Goal: Use online tool/utility: Utilize a website feature to perform a specific function

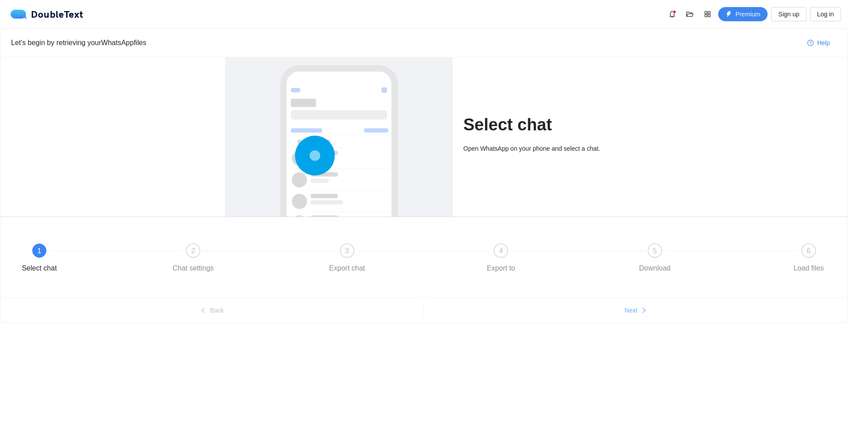
click at [618, 317] on button "Next" at bounding box center [635, 310] width 423 height 14
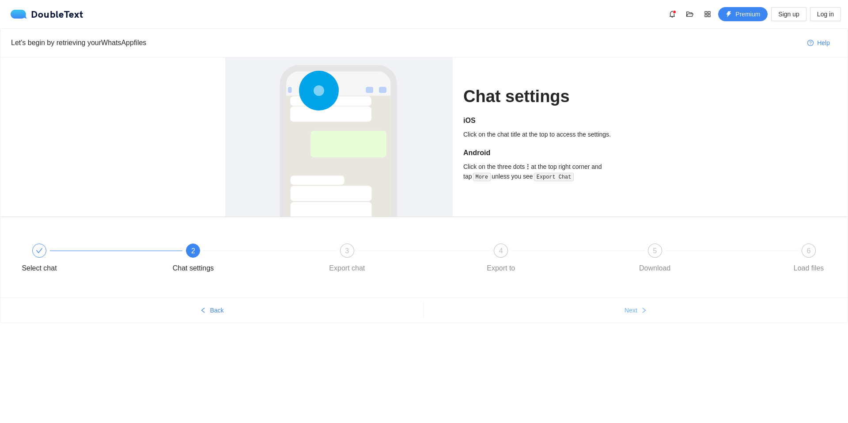
click at [618, 317] on button "Next" at bounding box center [635, 310] width 423 height 14
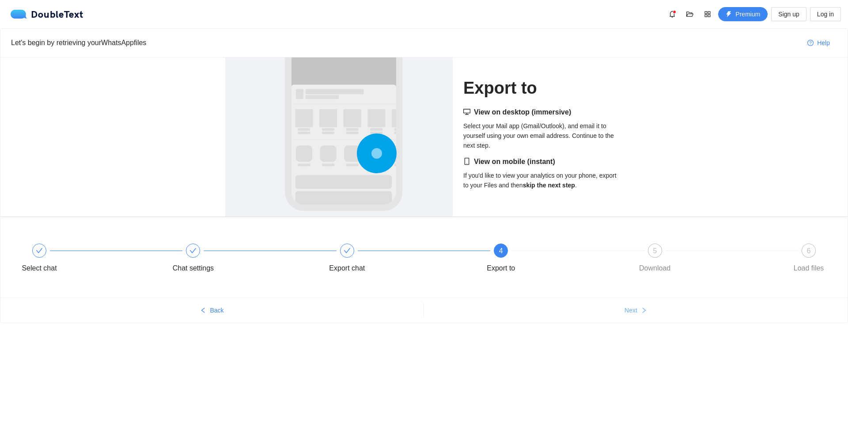
click at [619, 316] on button "Next" at bounding box center [635, 310] width 423 height 14
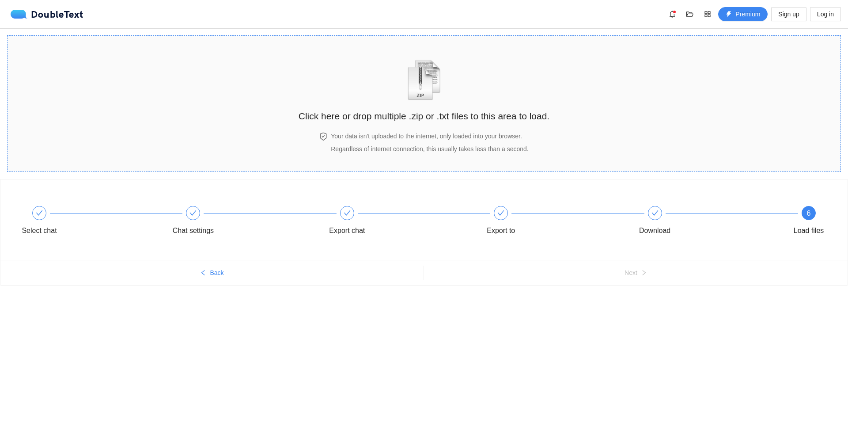
click at [411, 96] on img "zipOrTextIcon" at bounding box center [424, 80] width 41 height 41
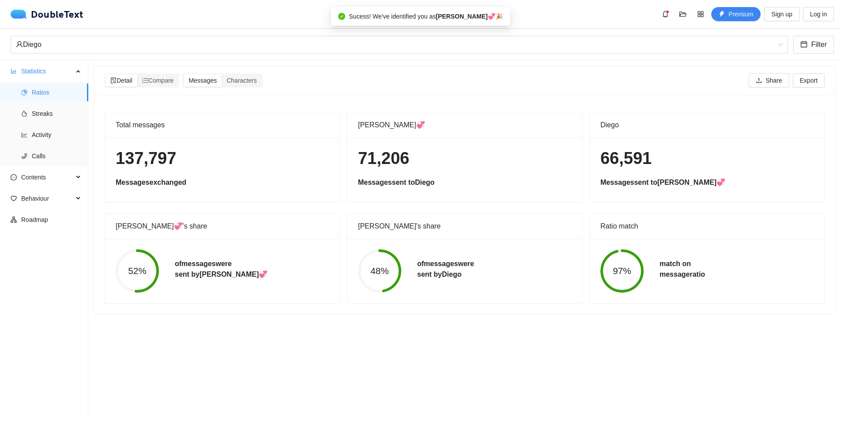
click at [519, 100] on div "DoubleText Premium Sign up Log in Click here or drop multiple .zip or .txt file…" at bounding box center [420, 209] width 841 height 419
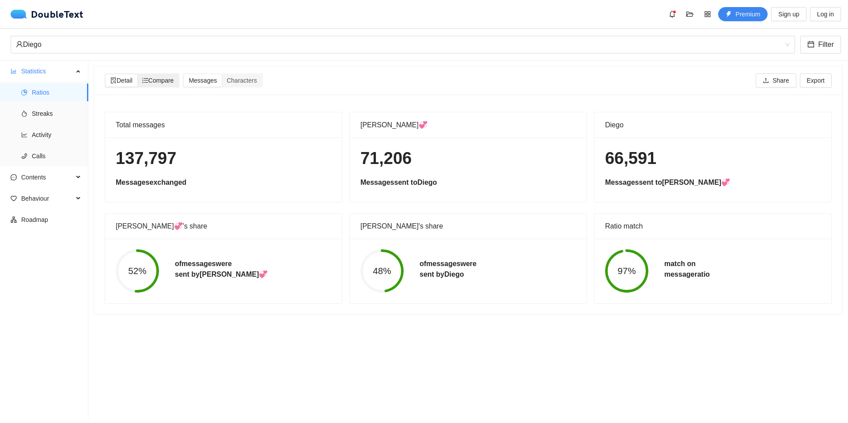
click at [164, 77] on span "Compare" at bounding box center [158, 80] width 32 height 7
click at [137, 74] on input "Compare" at bounding box center [137, 74] width 0 height 0
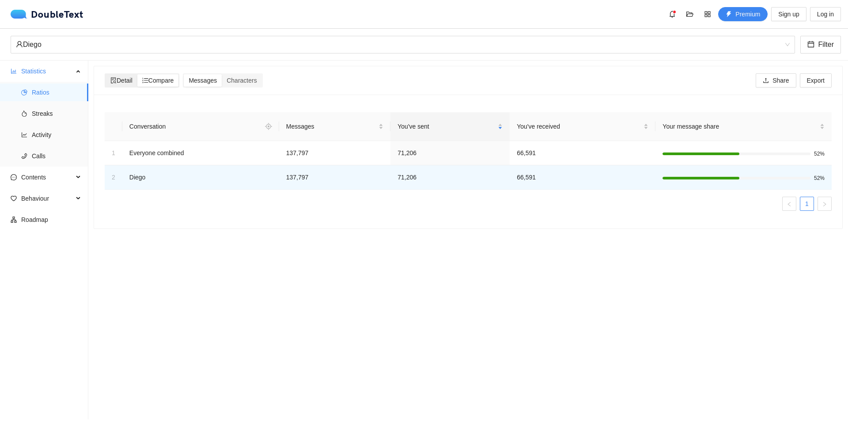
click at [129, 81] on span "Detail" at bounding box center [121, 80] width 22 height 7
click at [106, 74] on input "Detail" at bounding box center [106, 74] width 0 height 0
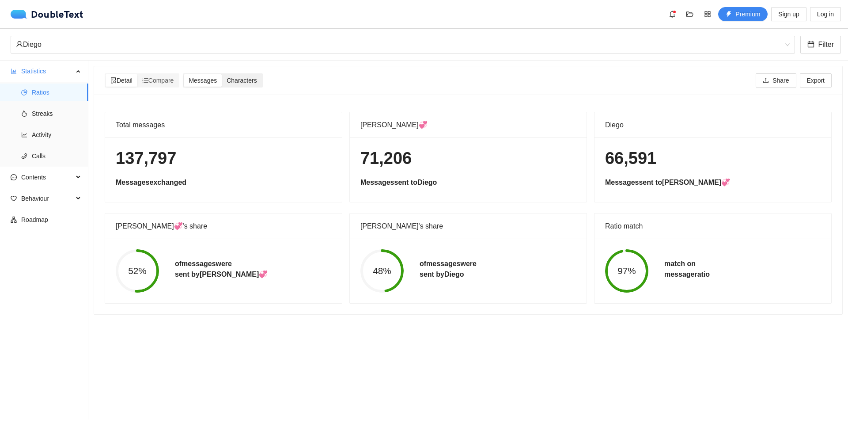
click at [245, 76] on div "Characters" at bounding box center [242, 80] width 40 height 12
click at [222, 74] on input "Characters" at bounding box center [222, 74] width 0 height 0
click at [42, 111] on span "Streaks" at bounding box center [56, 114] width 49 height 18
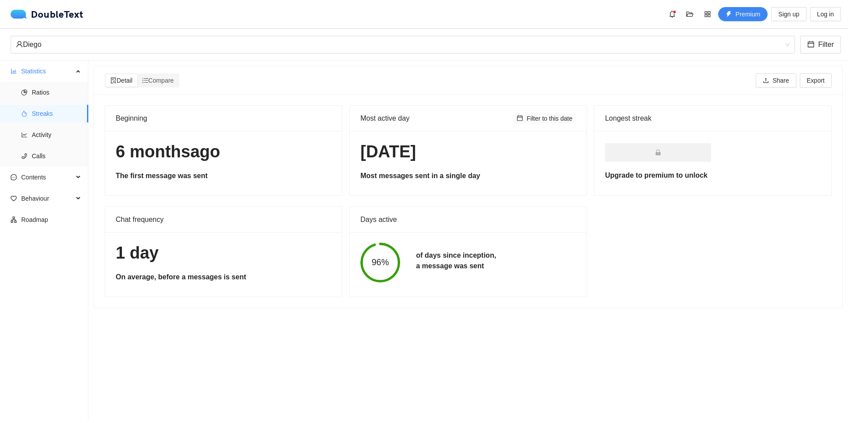
click at [536, 121] on span "Filter to this date" at bounding box center [549, 118] width 46 height 10
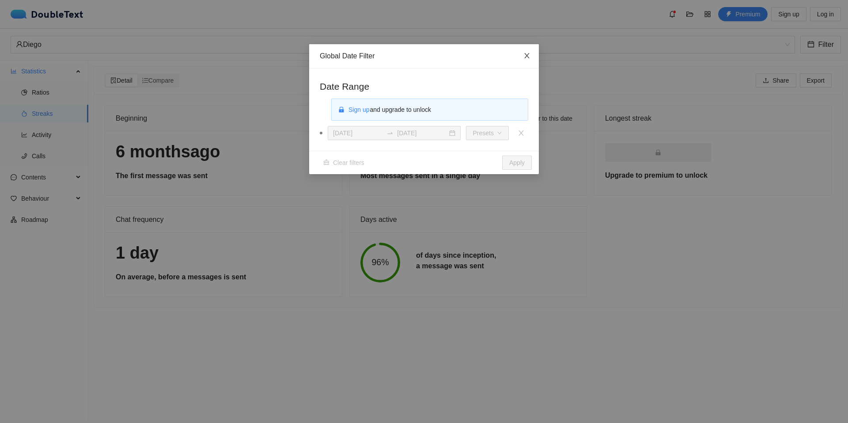
click at [528, 59] on icon "close" at bounding box center [526, 55] width 7 height 7
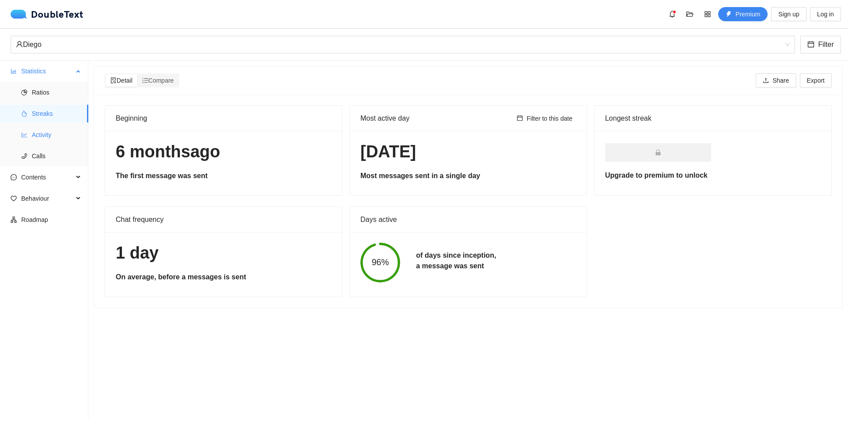
click at [57, 139] on span "Activity" at bounding box center [56, 135] width 49 height 18
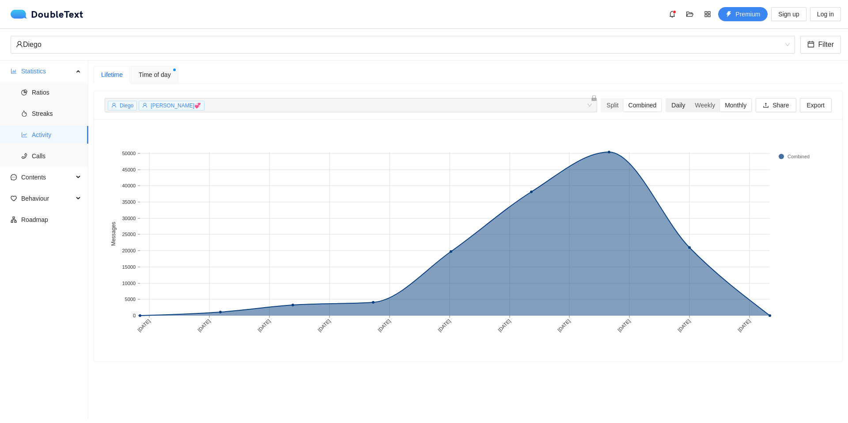
click at [678, 106] on div "Daily" at bounding box center [677, 105] width 23 height 12
click at [666, 99] on input "Daily" at bounding box center [666, 99] width 0 height 0
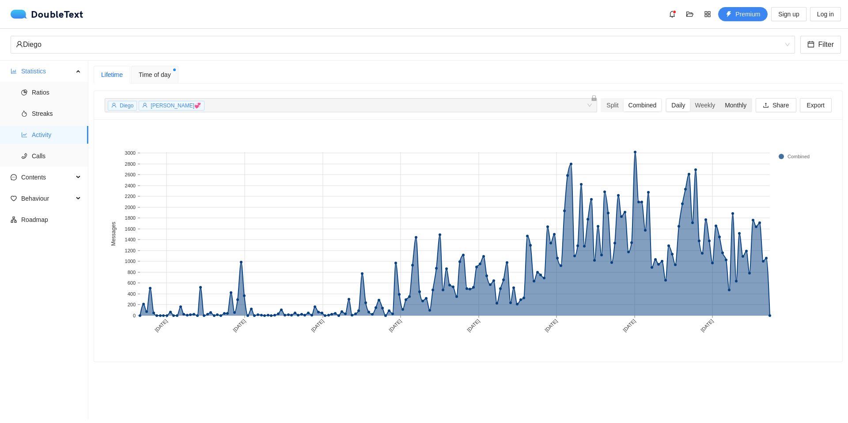
click at [726, 104] on div "Monthly" at bounding box center [735, 105] width 31 height 12
click at [720, 99] on input "Monthly" at bounding box center [720, 99] width 0 height 0
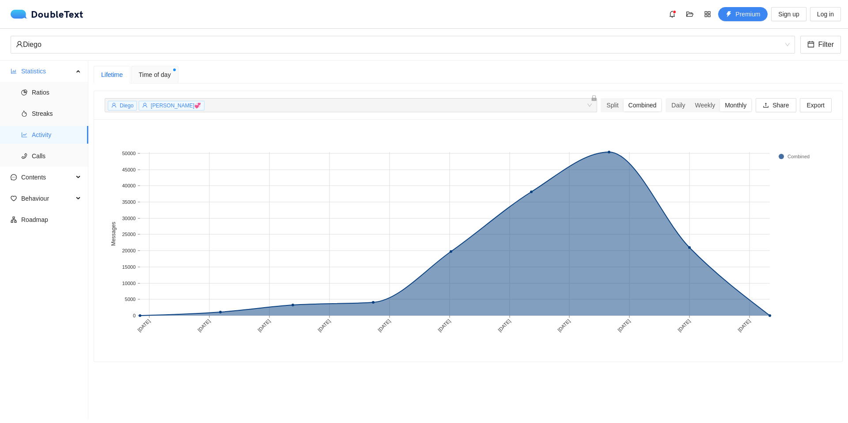
click at [160, 79] on span "Time of day" at bounding box center [155, 75] width 32 height 10
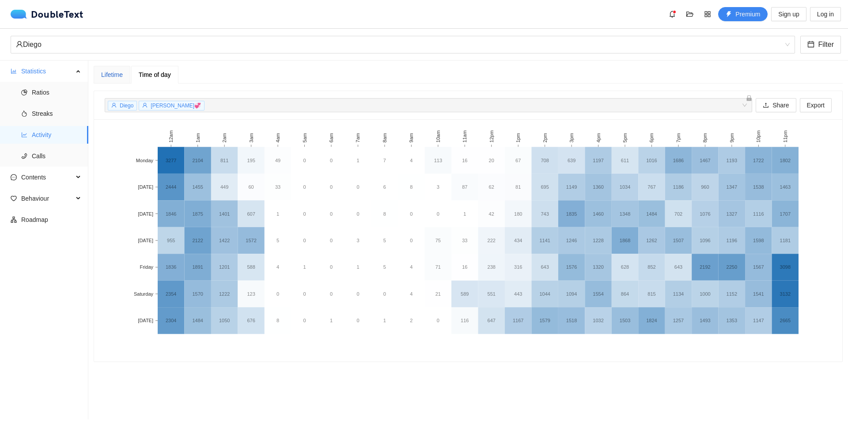
click at [117, 77] on div "Lifetime" at bounding box center [112, 75] width 22 height 10
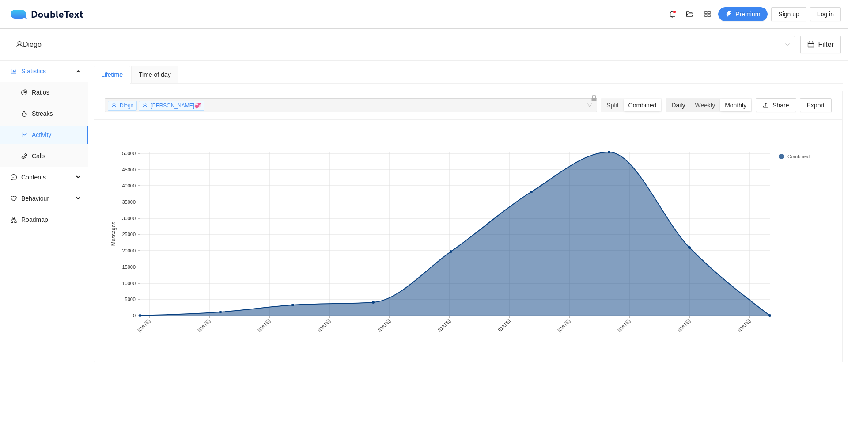
click at [669, 100] on div "Daily" at bounding box center [677, 105] width 23 height 12
click at [666, 99] on input "Daily" at bounding box center [666, 99] width 0 height 0
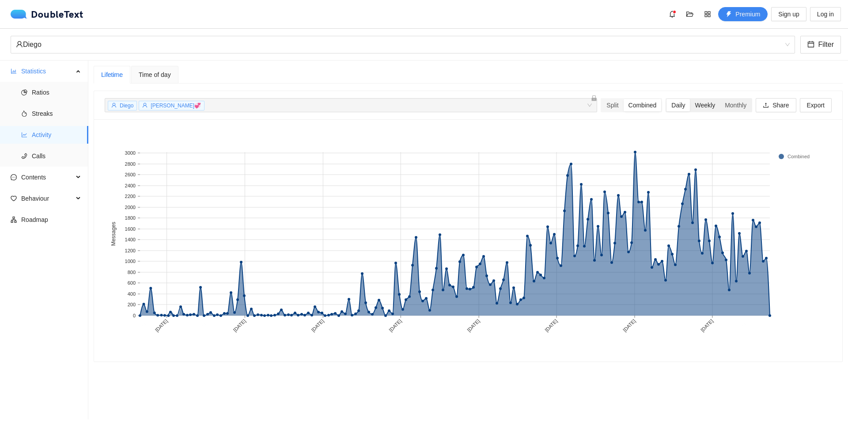
click at [692, 104] on div "Weekly" at bounding box center [705, 105] width 30 height 12
click at [690, 99] on input "Weekly" at bounding box center [690, 99] width 0 height 0
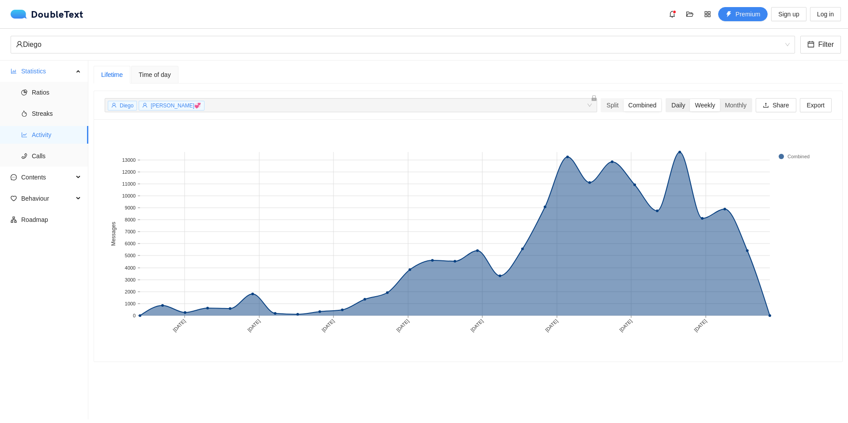
click at [675, 105] on div "Daily" at bounding box center [677, 105] width 23 height 12
click at [666, 99] on input "Daily" at bounding box center [666, 99] width 0 height 0
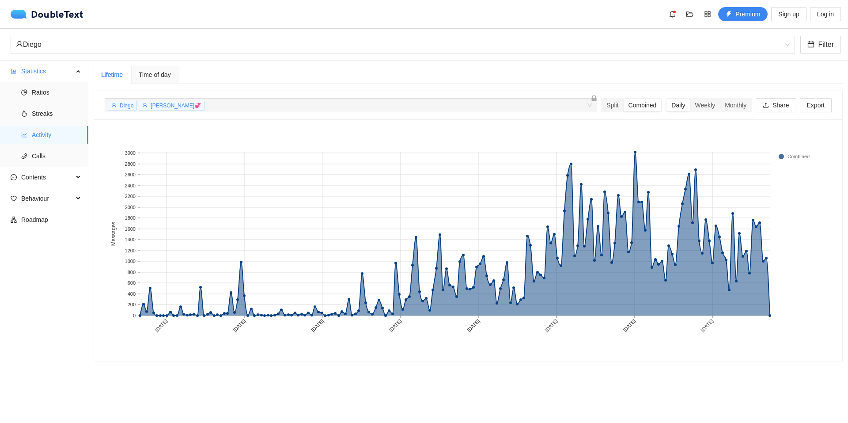
click at [164, 79] on div "Time of day" at bounding box center [155, 75] width 32 height 10
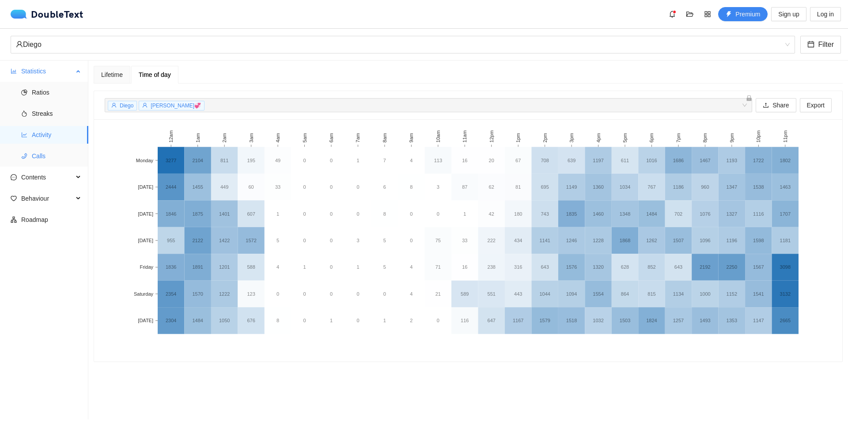
click at [58, 160] on span "Calls" at bounding box center [56, 156] width 49 height 18
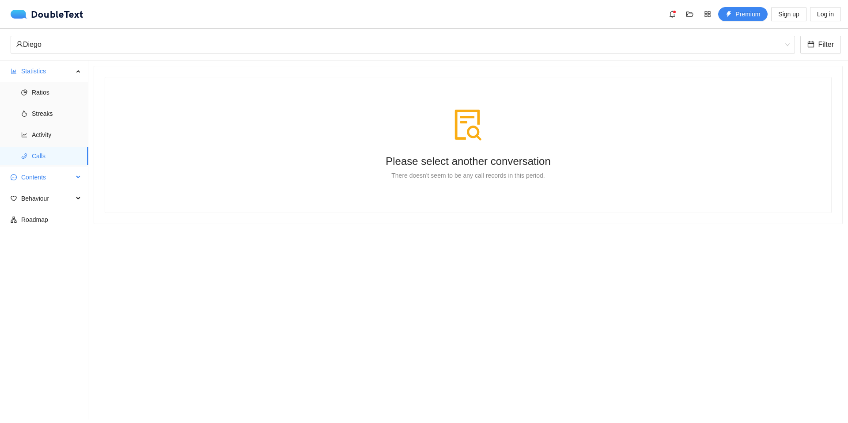
click at [58, 176] on span "Contents" at bounding box center [47, 177] width 52 height 18
click at [64, 207] on span "Word Cloud" at bounding box center [56, 198] width 49 height 18
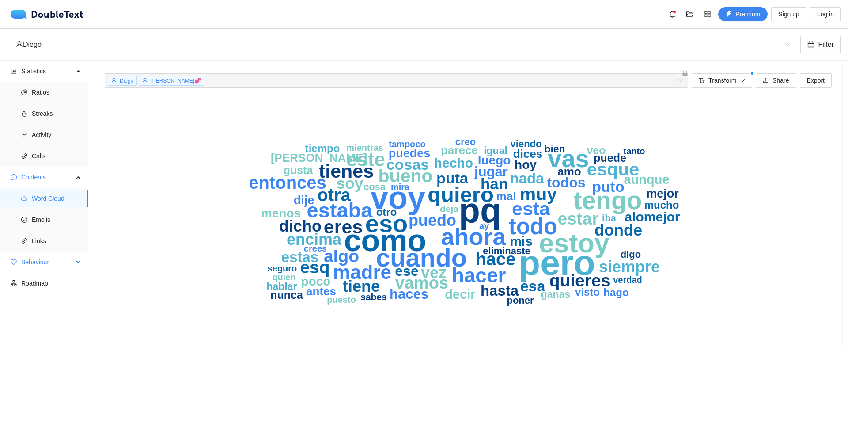
click at [66, 261] on span "Behaviour" at bounding box center [47, 262] width 52 height 18
click at [725, 82] on span "Transform" at bounding box center [722, 81] width 28 height 10
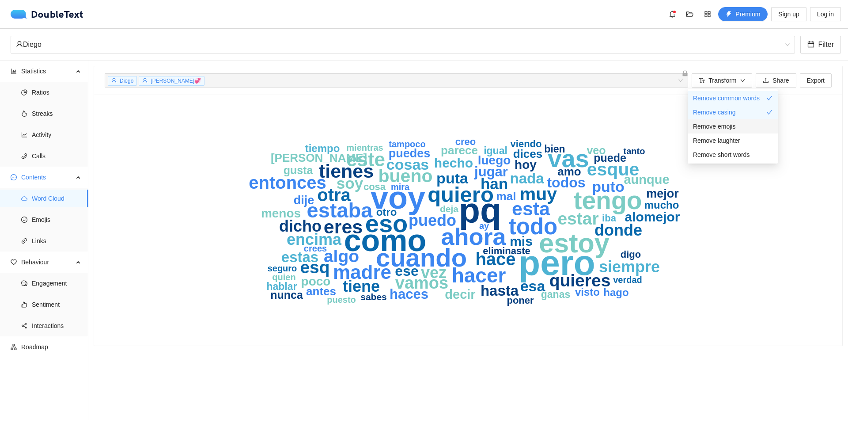
click at [755, 124] on div "Remove emojis" at bounding box center [732, 126] width 79 height 10
click at [749, 135] on li "Remove laughter" at bounding box center [732, 140] width 90 height 14
click at [747, 132] on li "Remove emojis" at bounding box center [732, 126] width 90 height 14
click at [747, 138] on div "Remove laughter" at bounding box center [732, 141] width 79 height 10
click at [753, 111] on div "Remove casing" at bounding box center [732, 112] width 79 height 10
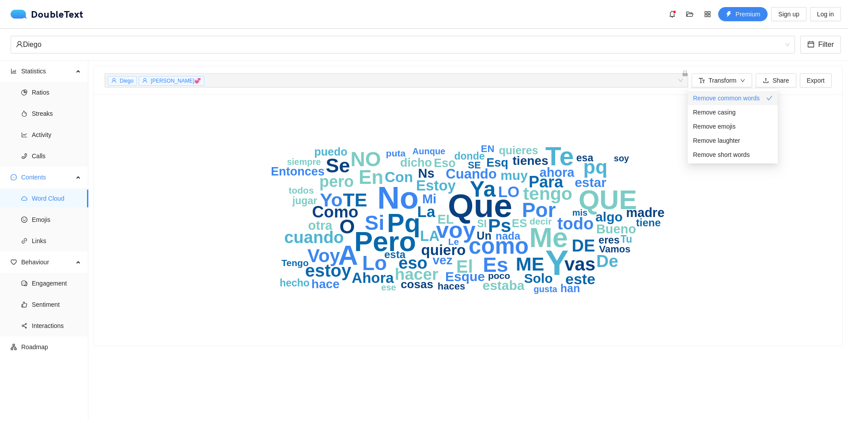
click at [750, 97] on span "Remove common words" at bounding box center [726, 98] width 67 height 10
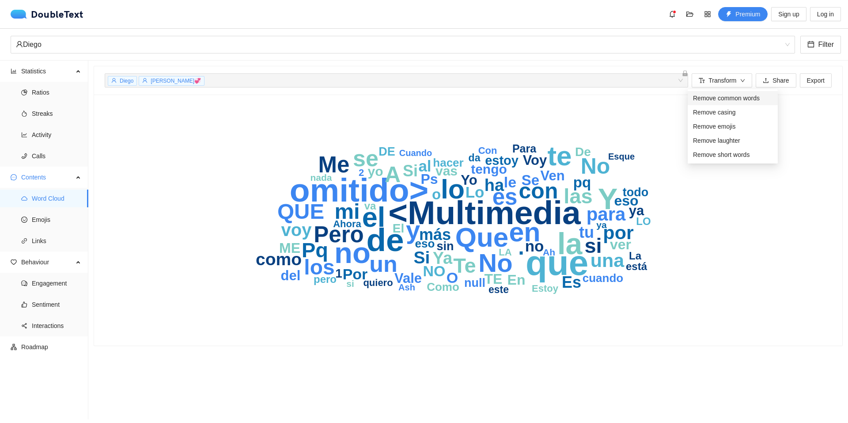
click at [747, 97] on span "Remove common words" at bounding box center [726, 98] width 67 height 10
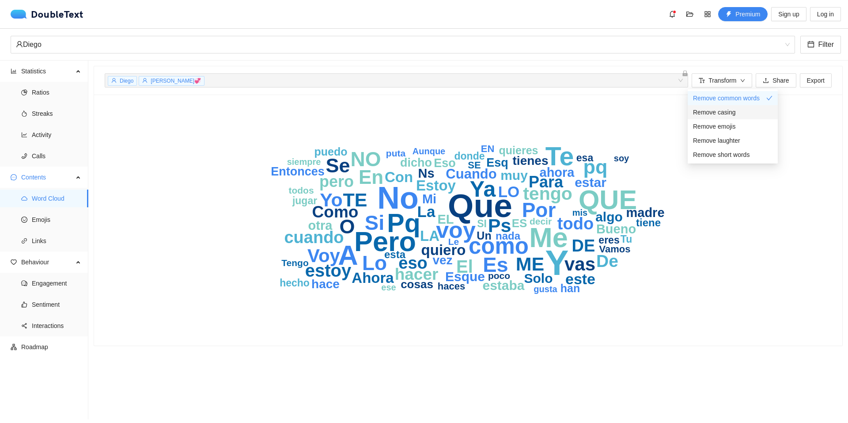
click at [723, 106] on li "Remove casing" at bounding box center [732, 112] width 90 height 14
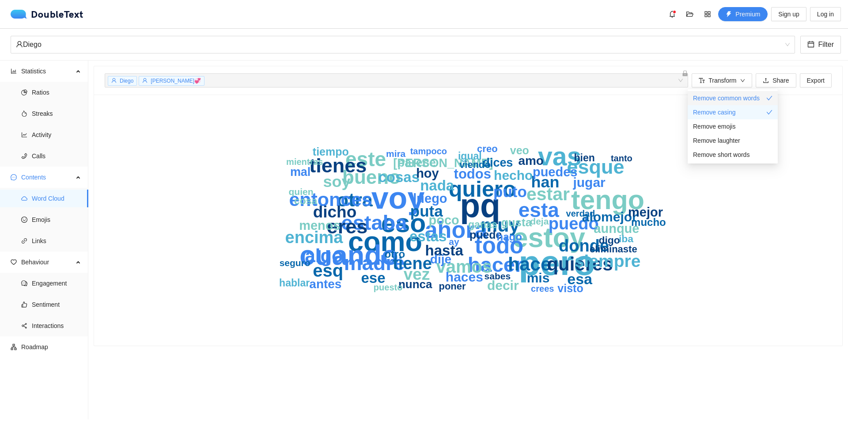
click at [723, 101] on span "Remove common words" at bounding box center [726, 98] width 67 height 10
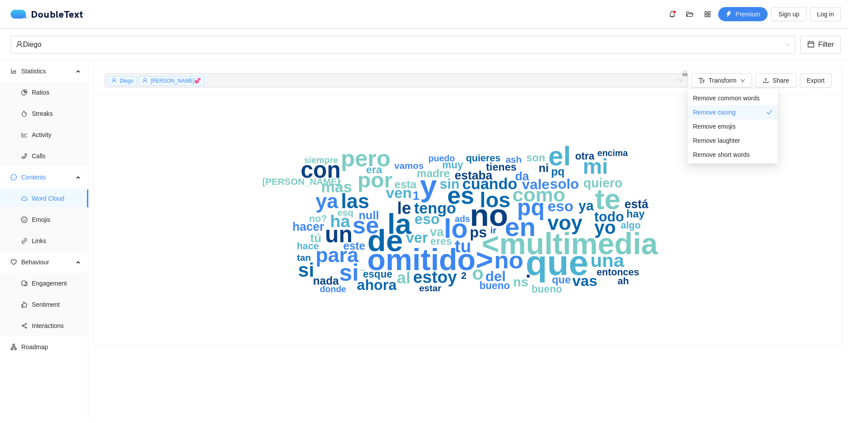
click at [637, 134] on icon "que no y de <multimedia omitido> te la el lo en es se no si pero pq un con mi p…" at bounding box center [467, 220] width 565 height 230
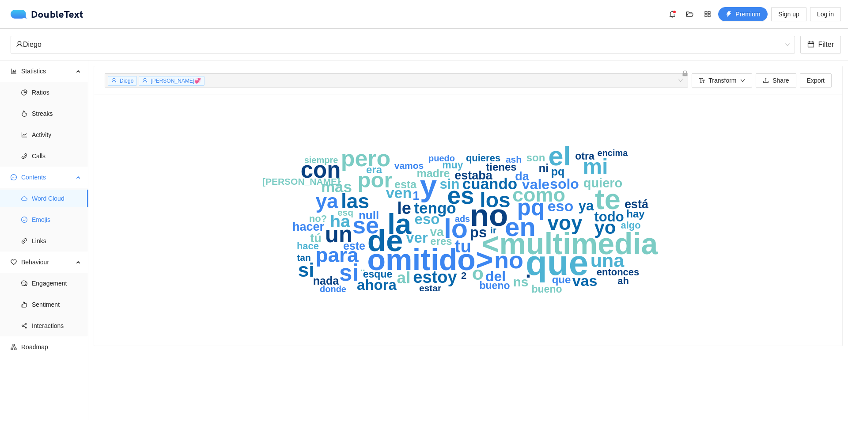
click at [55, 225] on span "Emojis" at bounding box center [56, 220] width 49 height 18
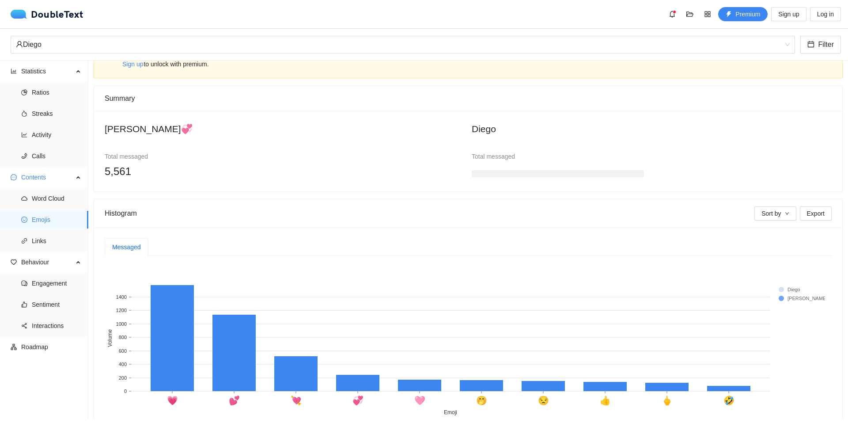
scroll to position [75, 0]
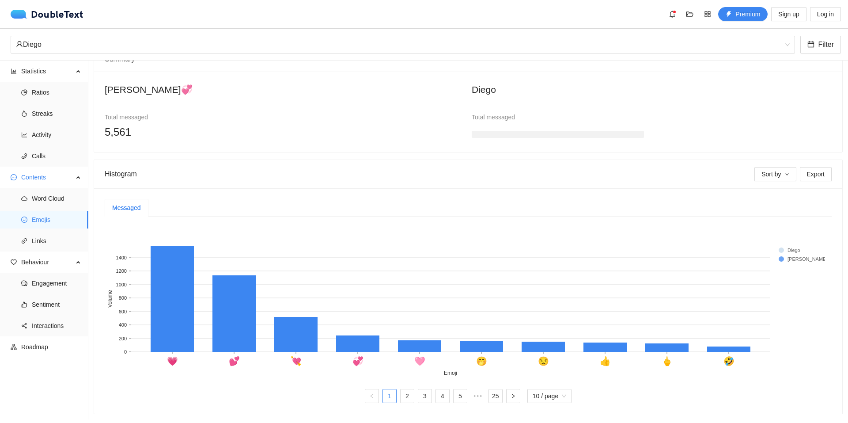
click at [393, 389] on ul "1 2 3 4 5 ••• 25 10 / page" at bounding box center [468, 396] width 727 height 14
click at [400, 389] on link "2" at bounding box center [406, 395] width 13 height 13
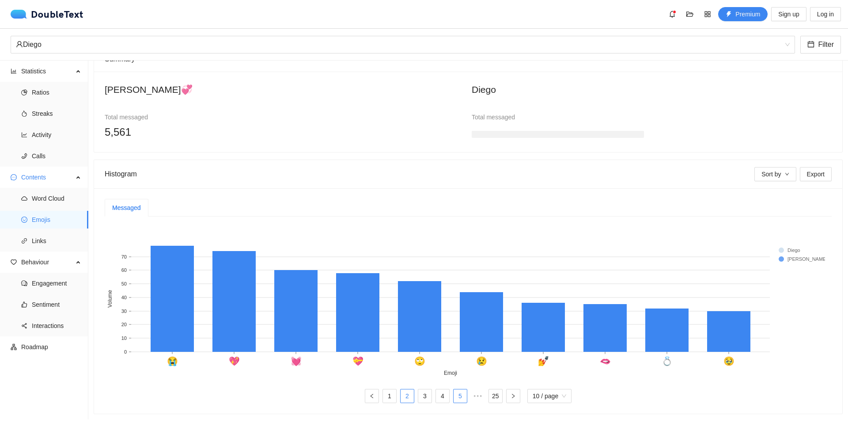
drag, startPoint x: 444, startPoint y: 388, endPoint x: 448, endPoint y: 389, distance: 4.5
click at [444, 389] on link "4" at bounding box center [442, 395] width 13 height 13
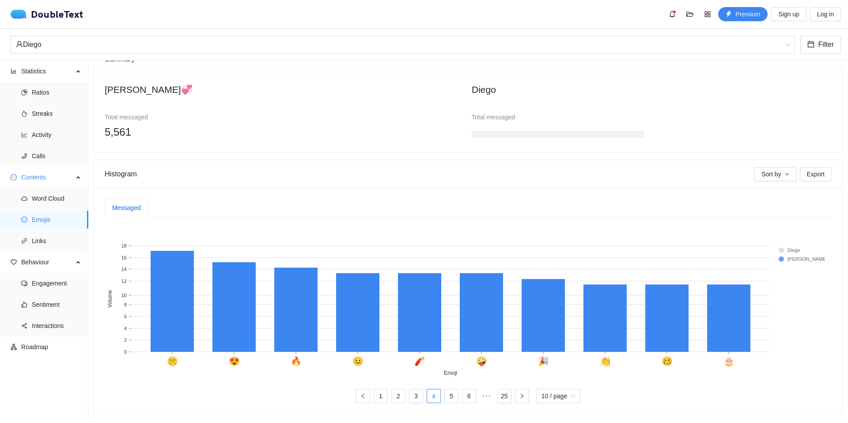
drag, startPoint x: 449, startPoint y: 389, endPoint x: 455, endPoint y: 389, distance: 6.6
click at [455, 389] on ul "1 2 3 4 5 6 ••• 25 10 / page" at bounding box center [468, 396] width 727 height 14
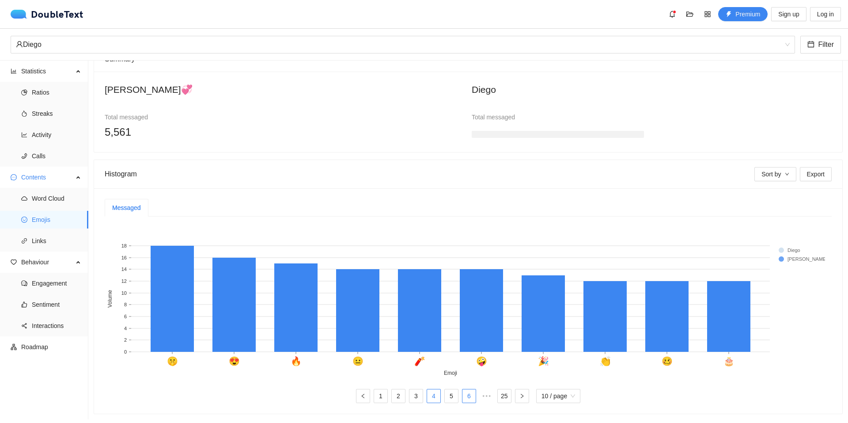
click at [471, 389] on link "6" at bounding box center [468, 395] width 13 height 13
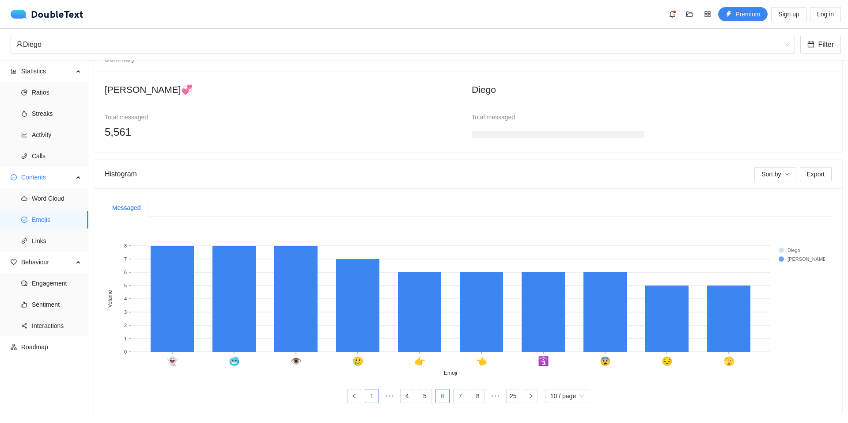
click at [365, 389] on link "1" at bounding box center [371, 395] width 13 height 13
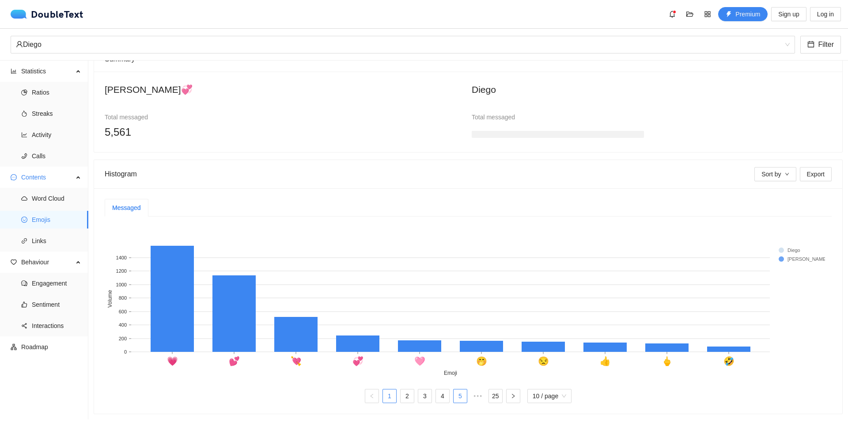
click at [454, 389] on link "5" at bounding box center [459, 395] width 13 height 13
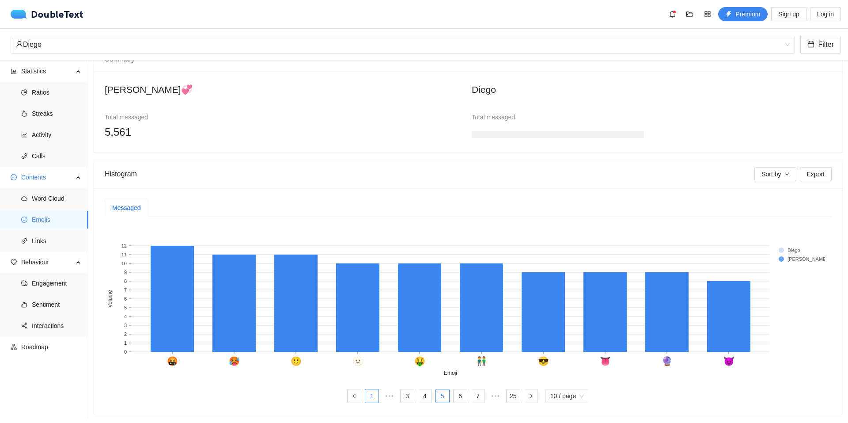
click at [370, 389] on link "1" at bounding box center [371, 395] width 13 height 13
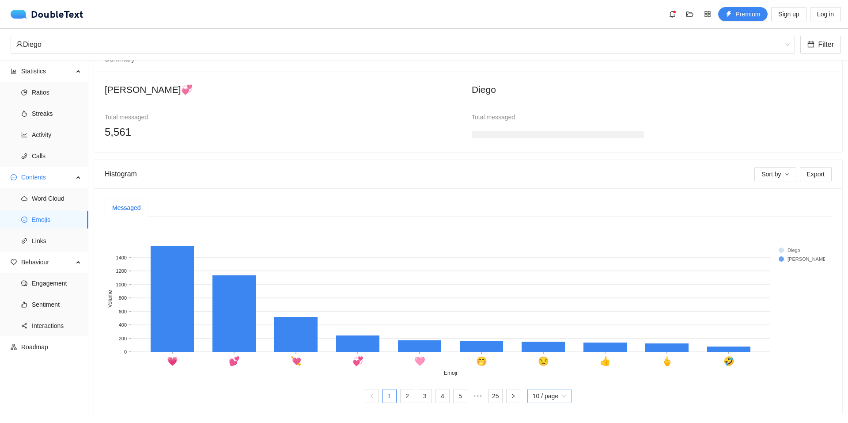
click at [544, 389] on span "10 / page" at bounding box center [549, 395] width 34 height 13
click at [542, 373] on div "20 / page" at bounding box center [549, 378] width 34 height 10
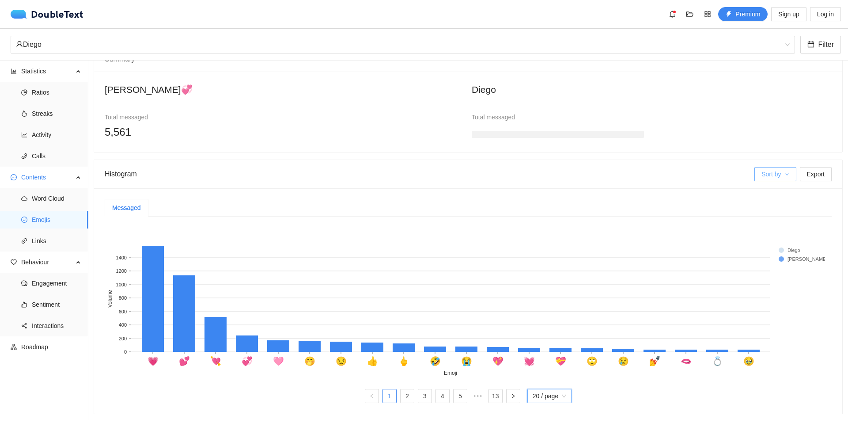
click at [777, 167] on button "Sort by" at bounding box center [775, 174] width 42 height 14
click at [771, 202] on span "Diego" at bounding box center [782, 199] width 58 height 10
click at [760, 186] on span "Total" at bounding box center [782, 185] width 58 height 10
click at [543, 390] on span "20 / page" at bounding box center [549, 395] width 34 height 13
click at [546, 360] on div "10 / page" at bounding box center [549, 364] width 34 height 10
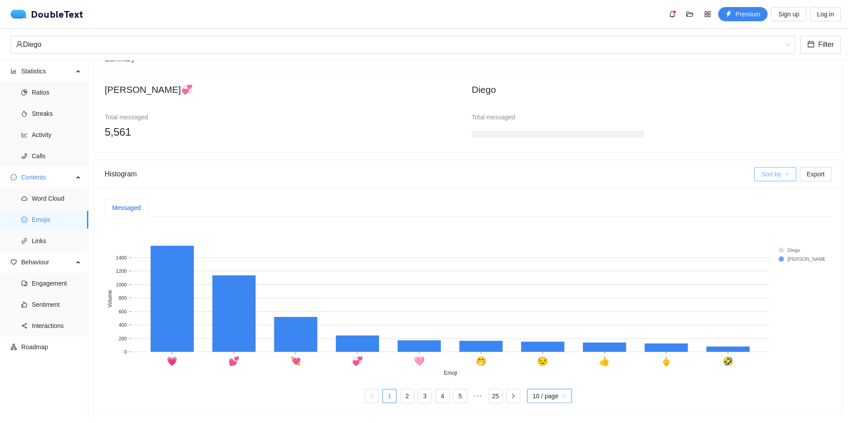
click at [761, 169] on span "Sort by" at bounding box center [770, 174] width 19 height 10
click at [770, 167] on button "Sort by" at bounding box center [775, 174] width 42 height 14
click at [496, 112] on div "Total messaged" at bounding box center [558, 117] width 172 height 10
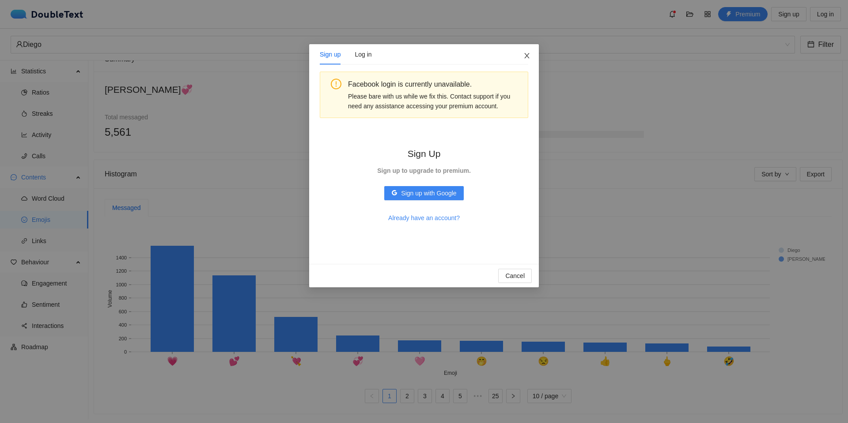
click at [529, 58] on icon "close" at bounding box center [526, 55] width 5 height 5
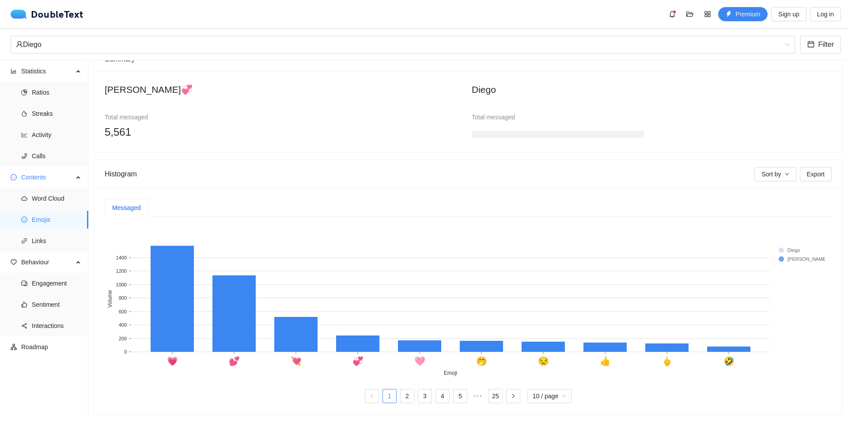
click at [489, 112] on div "Total messaged" at bounding box center [558, 117] width 172 height 10
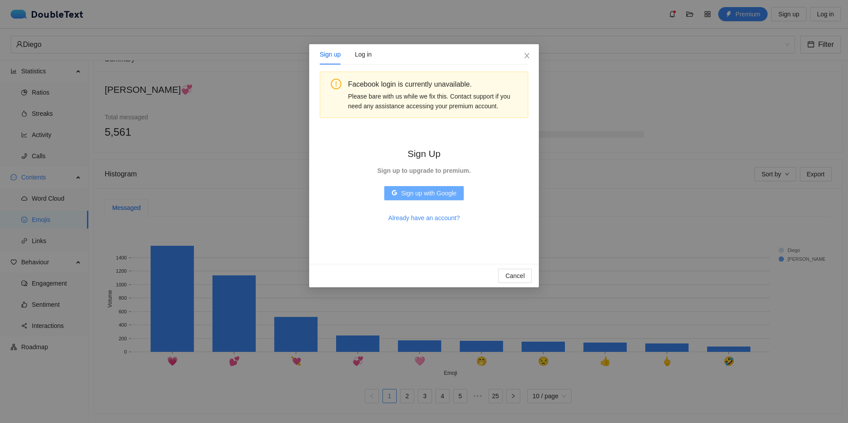
click at [421, 193] on span "Sign up with Google" at bounding box center [428, 193] width 55 height 10
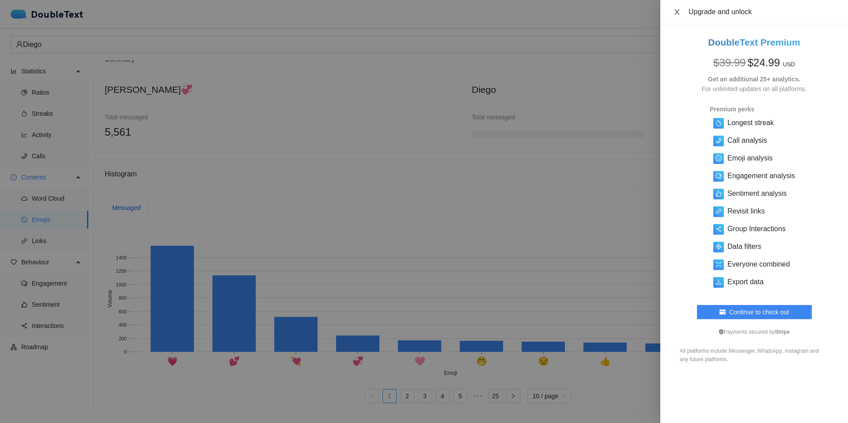
click at [674, 14] on icon "close" at bounding box center [676, 11] width 7 height 7
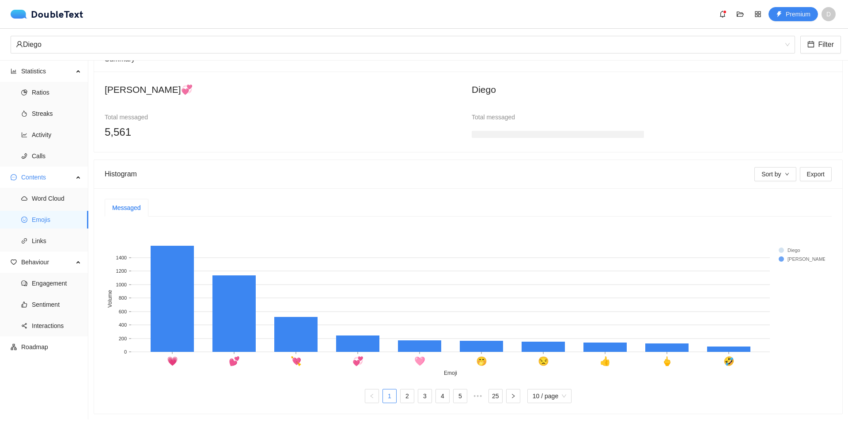
click at [547, 131] on h3 at bounding box center [558, 134] width 172 height 7
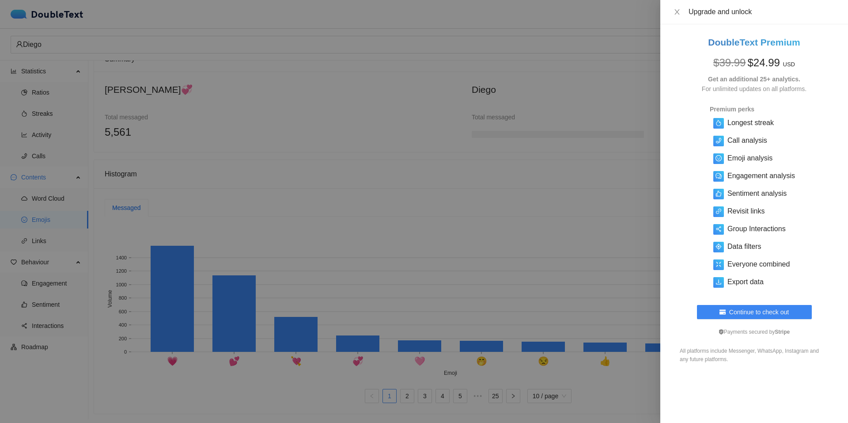
click at [562, 231] on div at bounding box center [424, 211] width 848 height 423
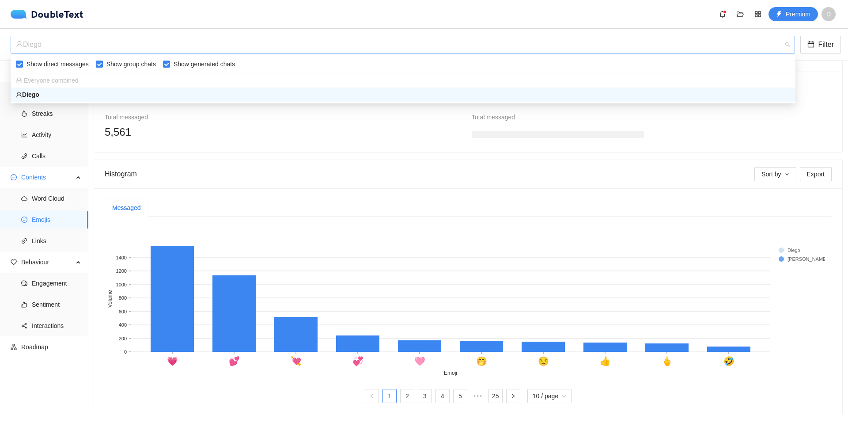
click at [415, 38] on div "Diego" at bounding box center [399, 44] width 766 height 17
click at [254, 40] on div "Diego" at bounding box center [399, 44] width 766 height 17
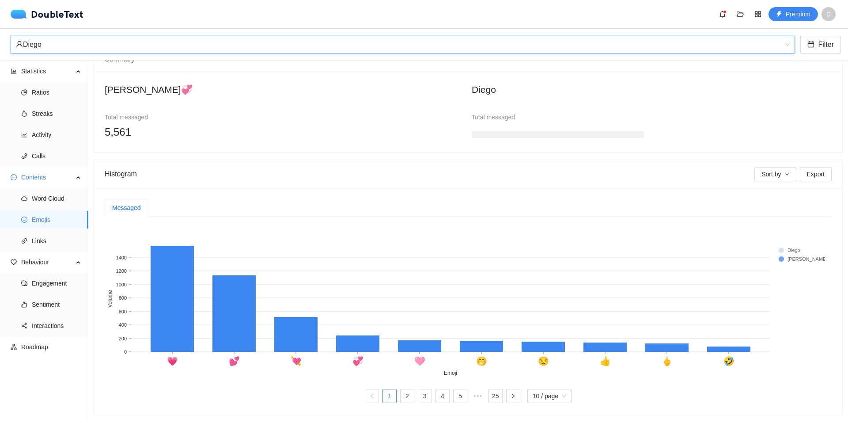
click at [464, 123] on div "Total messaged" at bounding box center [558, 126] width 188 height 29
click at [46, 246] on span "Links" at bounding box center [56, 241] width 49 height 18
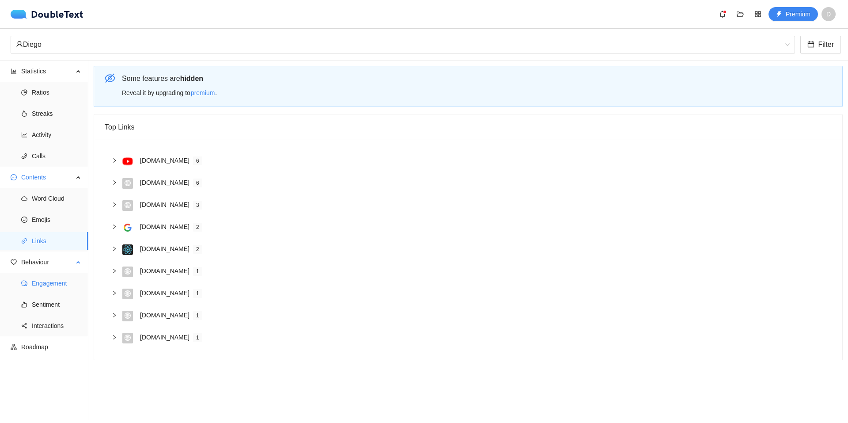
click at [59, 279] on span "Engagement" at bounding box center [56, 283] width 49 height 18
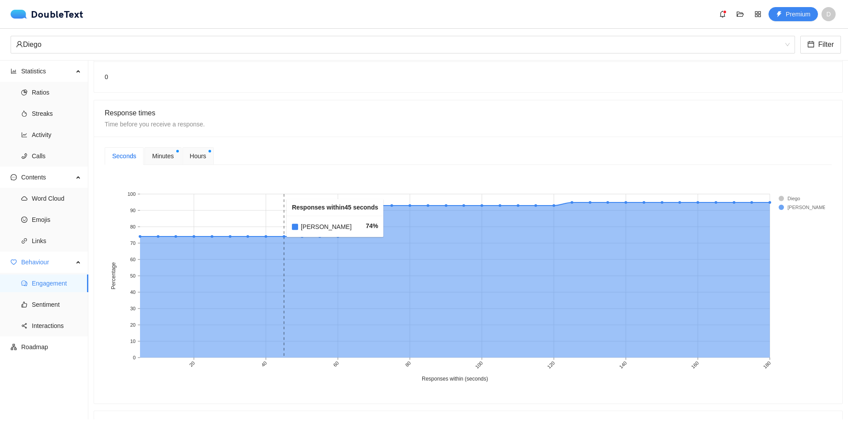
scroll to position [221, 0]
click at [781, 198] on rect at bounding box center [795, 197] width 35 height 9
click at [777, 208] on rect at bounding box center [465, 281] width 720 height 221
click at [782, 198] on rect at bounding box center [795, 197] width 35 height 9
click at [779, 204] on rect at bounding box center [795, 206] width 35 height 9
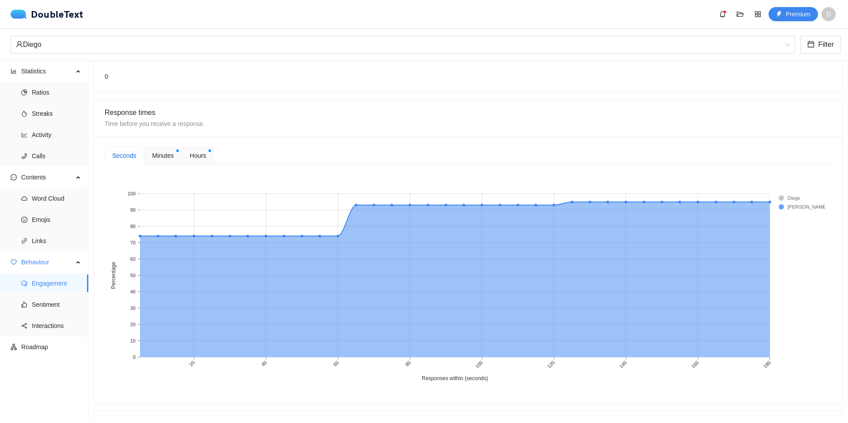
click at [781, 206] on rect at bounding box center [795, 206] width 35 height 9
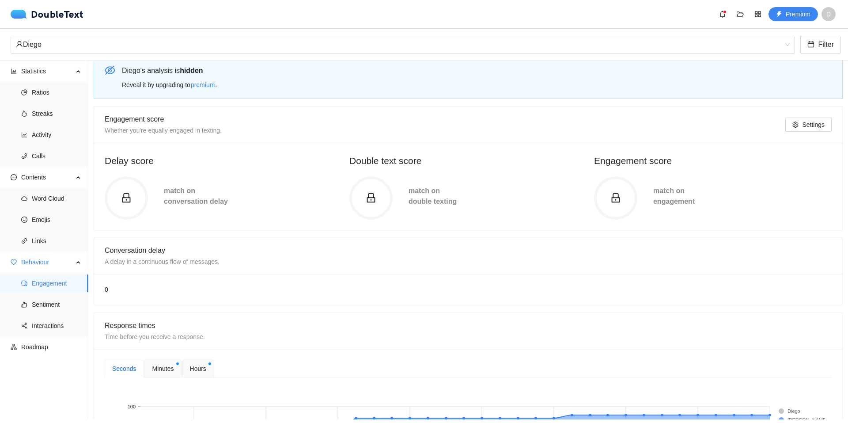
scroll to position [0, 0]
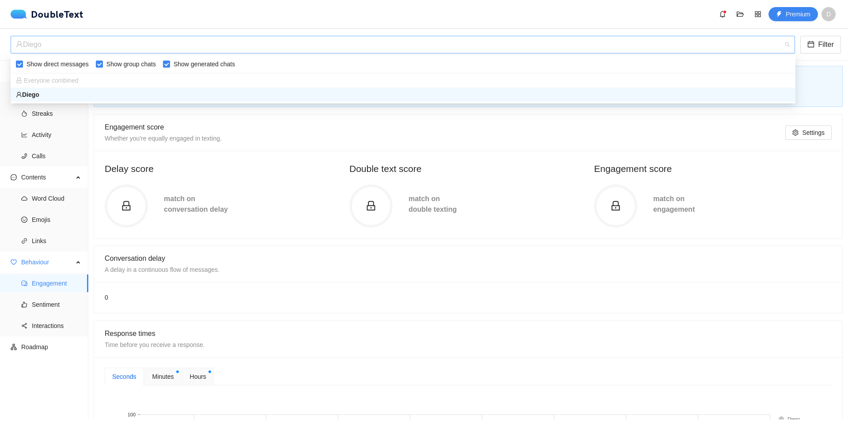
click at [793, 43] on div "Diego" at bounding box center [403, 45] width 784 height 18
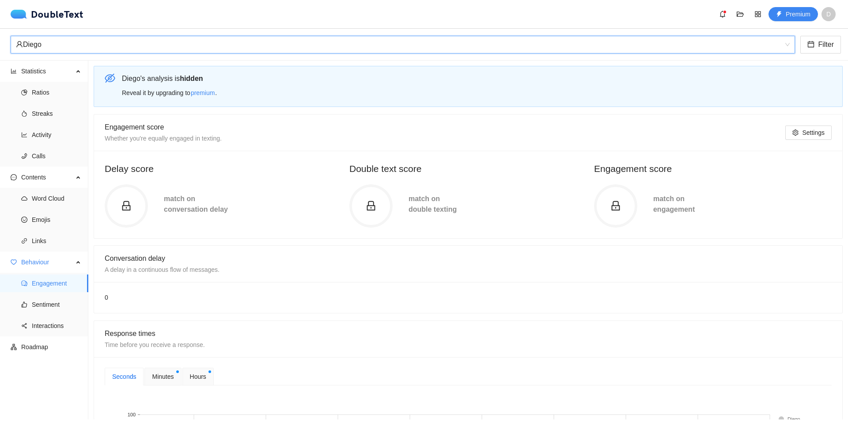
click at [793, 43] on div "Diego" at bounding box center [403, 45] width 784 height 18
click at [817, 42] on button "Filter" at bounding box center [820, 45] width 41 height 18
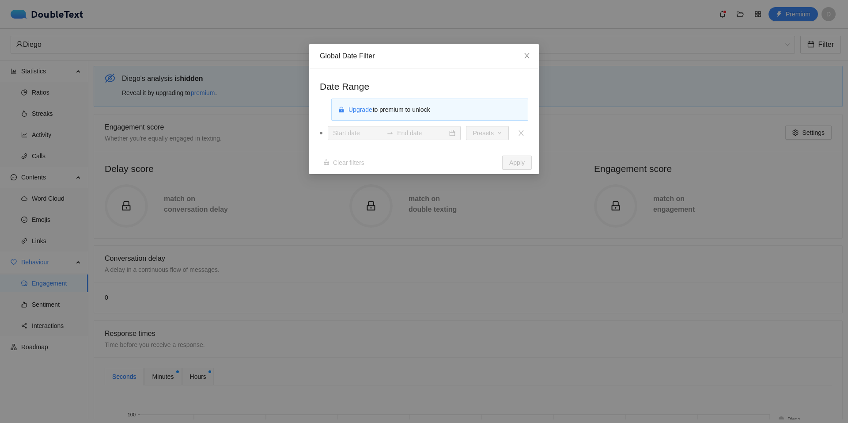
click at [789, 59] on div "Global Date Filter Date Range Upgrade to premium to unlock Presets Clear filter…" at bounding box center [424, 211] width 848 height 423
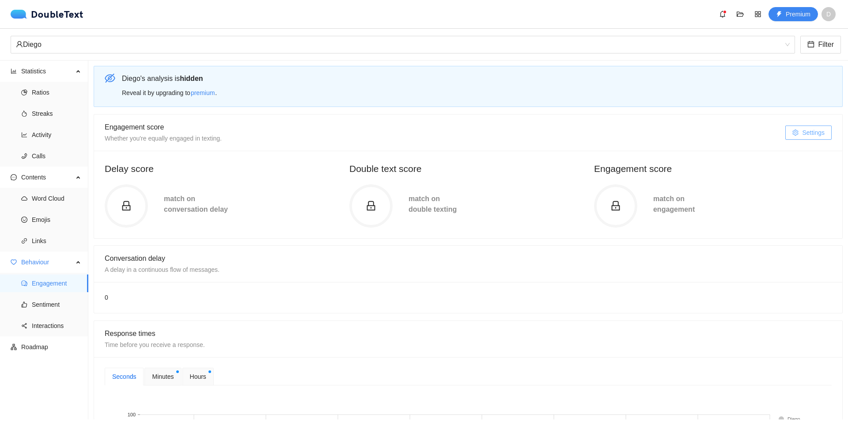
click at [785, 134] on button "Settings" at bounding box center [808, 132] width 46 height 14
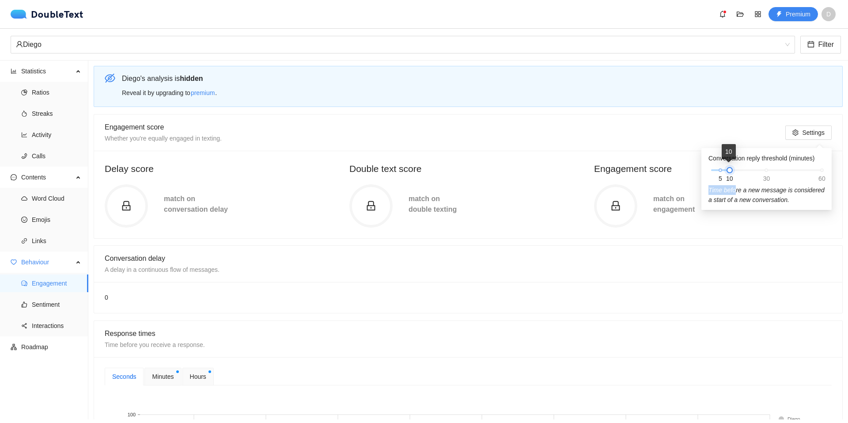
drag, startPoint x: 766, startPoint y: 170, endPoint x: 735, endPoint y: 173, distance: 31.5
click at [735, 173] on div "Conversation reply threshold (minutes) 5 10 30 60 Time before a new message is …" at bounding box center [766, 178] width 116 height 51
drag, startPoint x: 734, startPoint y: 170, endPoint x: 766, endPoint y: 170, distance: 32.7
click at [766, 170] on div at bounding box center [766, 170] width 111 height 2
click at [767, 169] on div "5 10 30 60" at bounding box center [766, 169] width 111 height 5
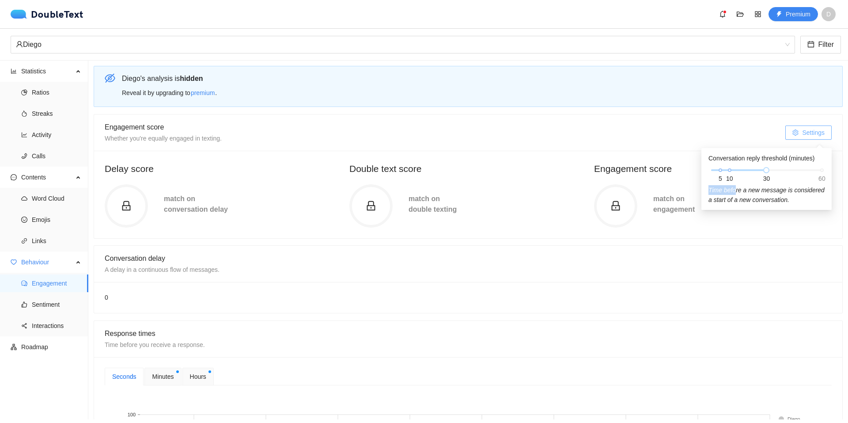
click at [786, 137] on button "Settings" at bounding box center [808, 132] width 46 height 14
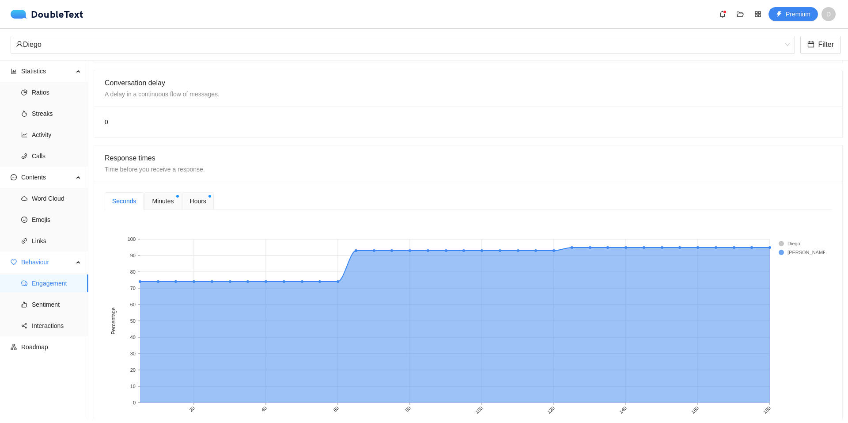
scroll to position [177, 0]
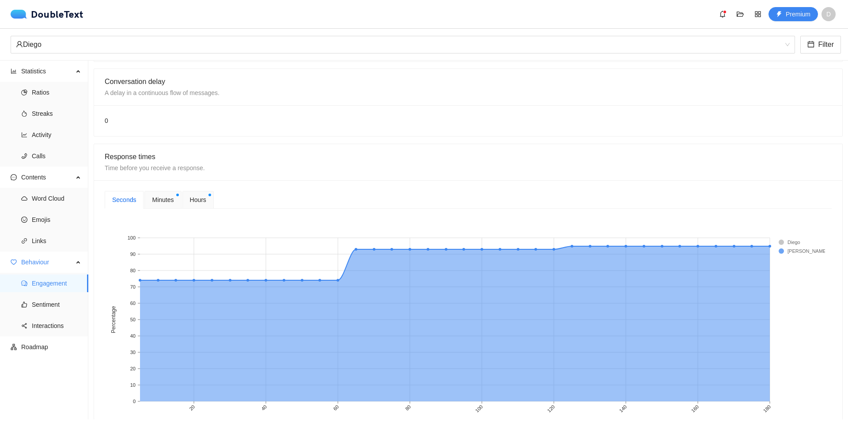
click at [165, 198] on span "Minutes" at bounding box center [163, 200] width 22 height 10
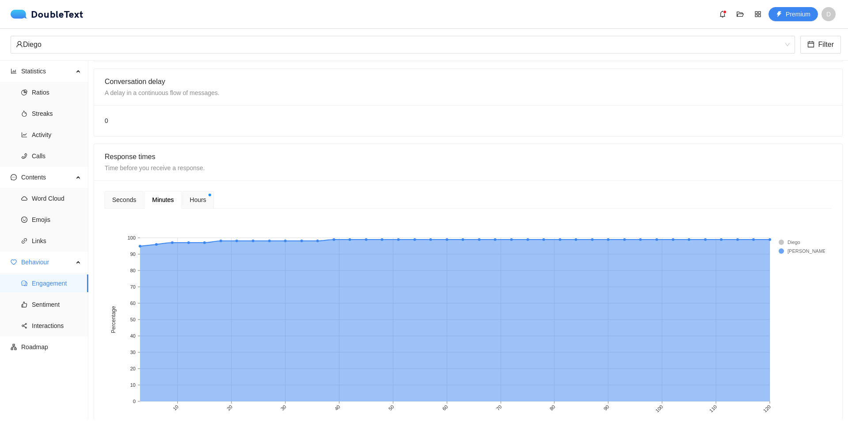
click at [199, 201] on span "Hours" at bounding box center [198, 200] width 16 height 10
click at [163, 204] on div "Minutes" at bounding box center [163, 200] width 22 height 10
click at [129, 199] on div "Seconds" at bounding box center [124, 200] width 24 height 10
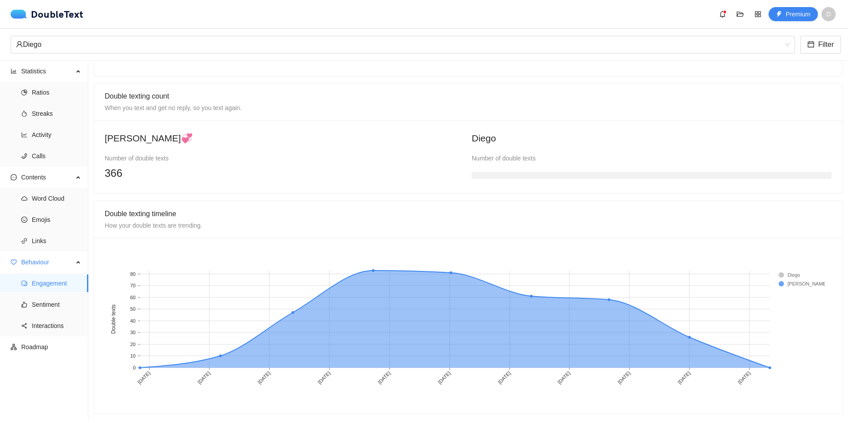
scroll to position [554, 0]
click at [33, 300] on span "Sentiment" at bounding box center [56, 304] width 49 height 18
click at [33, 299] on span "Sentiment" at bounding box center [56, 304] width 49 height 18
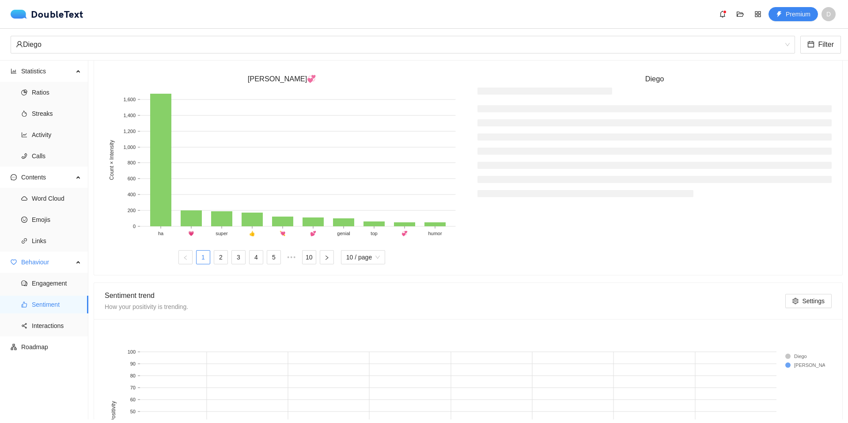
scroll to position [244, 0]
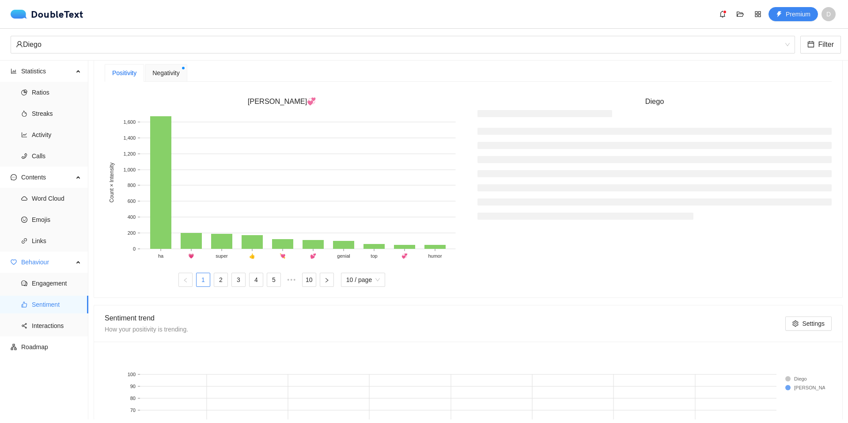
click at [163, 72] on span "Negativity" at bounding box center [165, 73] width 27 height 10
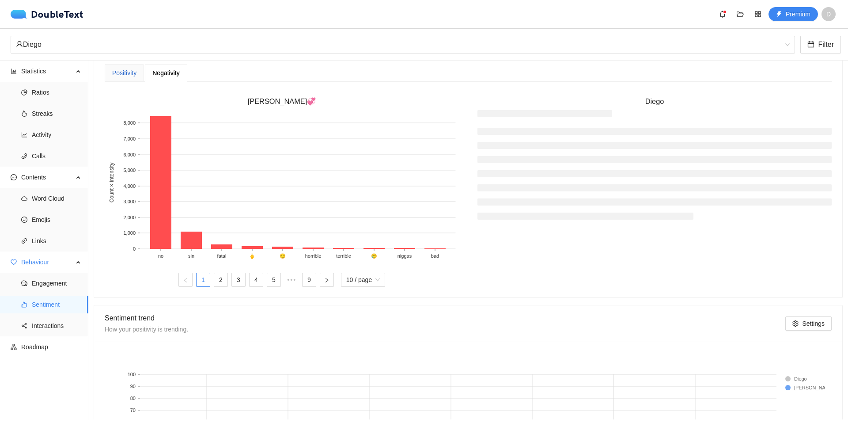
click at [136, 72] on div "Positivity" at bounding box center [124, 73] width 24 height 10
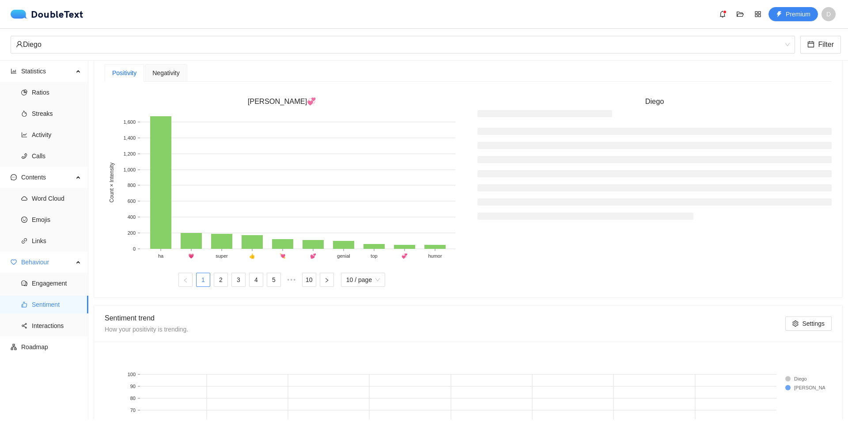
scroll to position [376, 0]
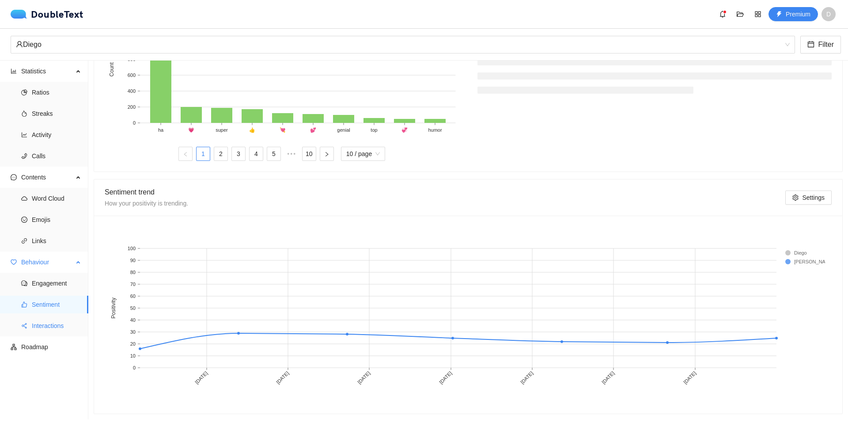
click at [19, 325] on li "Interactions" at bounding box center [44, 326] width 88 height 18
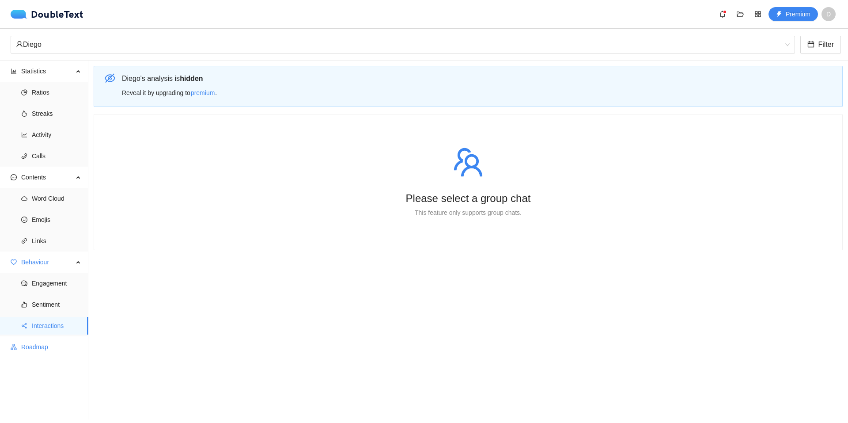
click at [30, 344] on span "Roadmap" at bounding box center [51, 347] width 60 height 18
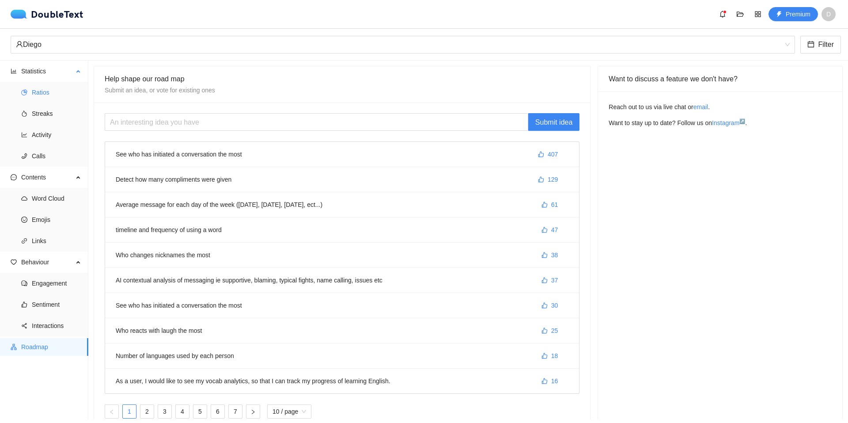
click at [42, 87] on span "Ratios" at bounding box center [56, 92] width 49 height 18
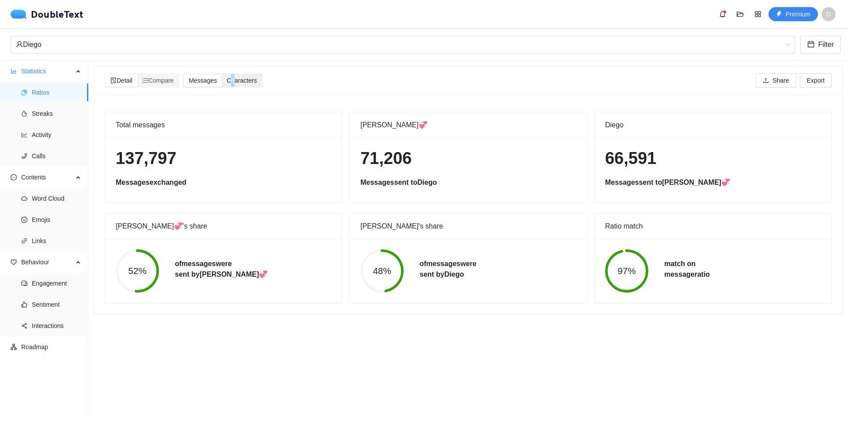
click at [237, 81] on span "Characters" at bounding box center [242, 80] width 30 height 7
click at [222, 74] on input "Characters" at bounding box center [222, 74] width 0 height 0
click at [237, 81] on span "Characters" at bounding box center [242, 80] width 30 height 7
click at [222, 74] on input "Characters" at bounding box center [222, 74] width 0 height 0
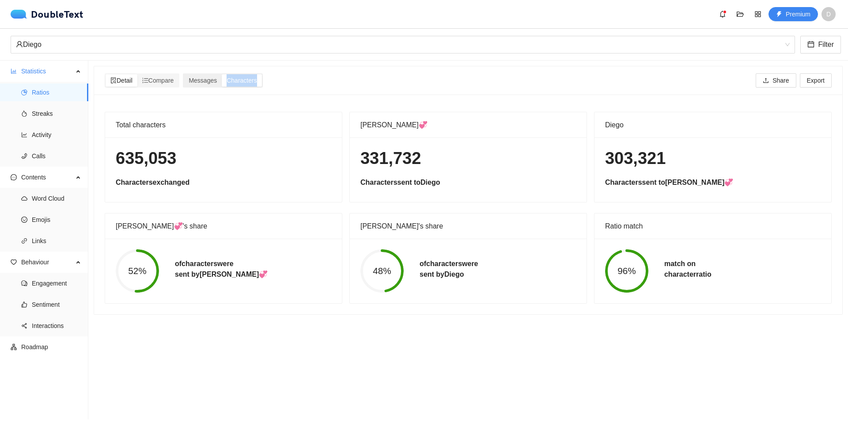
click at [237, 81] on span "Characters" at bounding box center [242, 80] width 30 height 7
click at [222, 74] on input "Characters" at bounding box center [222, 74] width 0 height 0
click at [215, 82] on span "Messages" at bounding box center [203, 80] width 28 height 7
click at [184, 74] on input "Messages" at bounding box center [184, 74] width 0 height 0
click at [240, 82] on span "Characters" at bounding box center [242, 80] width 30 height 7
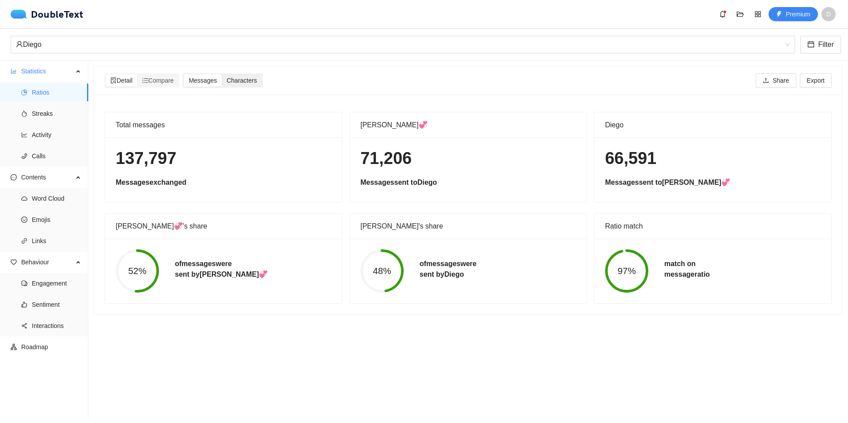
click at [222, 74] on input "Characters" at bounding box center [222, 74] width 0 height 0
click at [50, 117] on span "Streaks" at bounding box center [56, 114] width 49 height 18
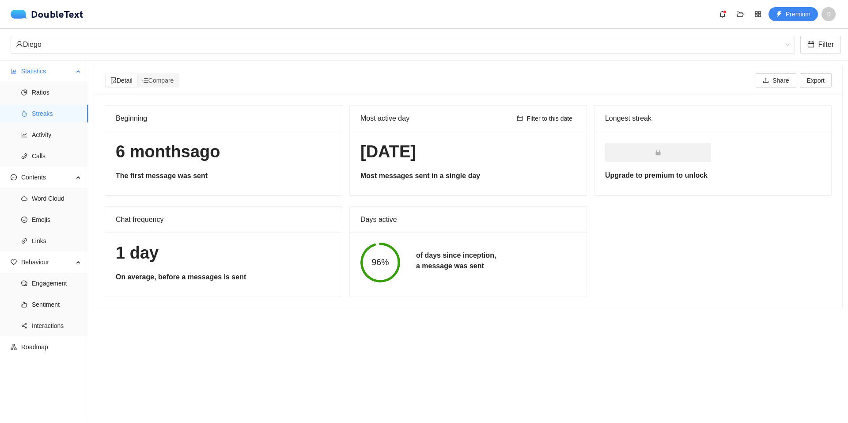
click at [67, 143] on ul "Ratios Streaks Activity Calls" at bounding box center [44, 124] width 88 height 85
click at [59, 140] on span "Activity" at bounding box center [56, 135] width 49 height 18
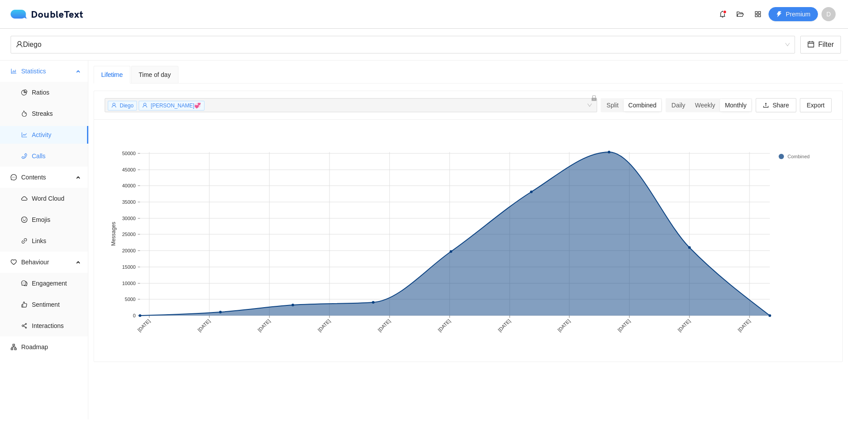
click at [64, 149] on span "Calls" at bounding box center [56, 156] width 49 height 18
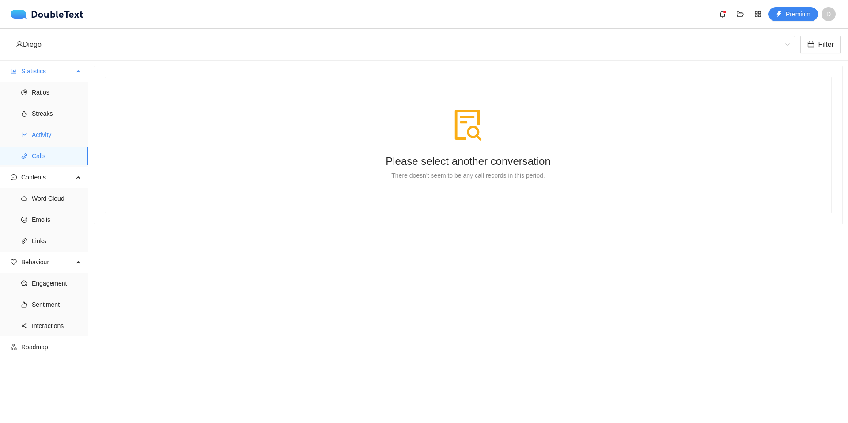
click at [50, 139] on span "Activity" at bounding box center [56, 135] width 49 height 18
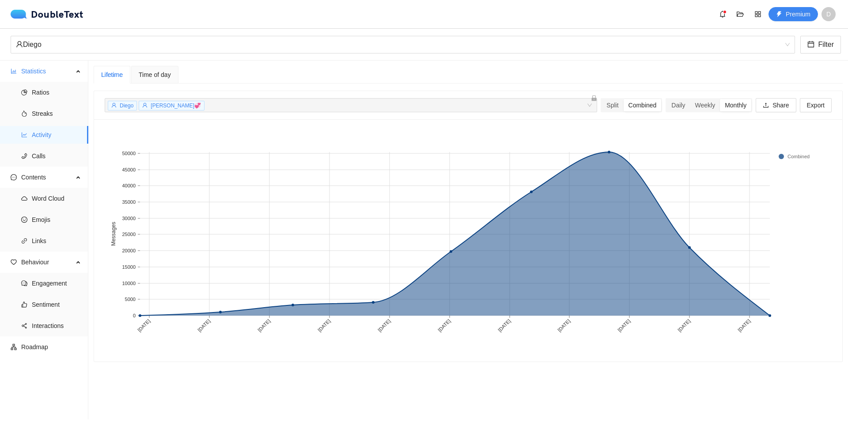
click at [155, 75] on span "Time of day" at bounding box center [155, 75] width 32 height 6
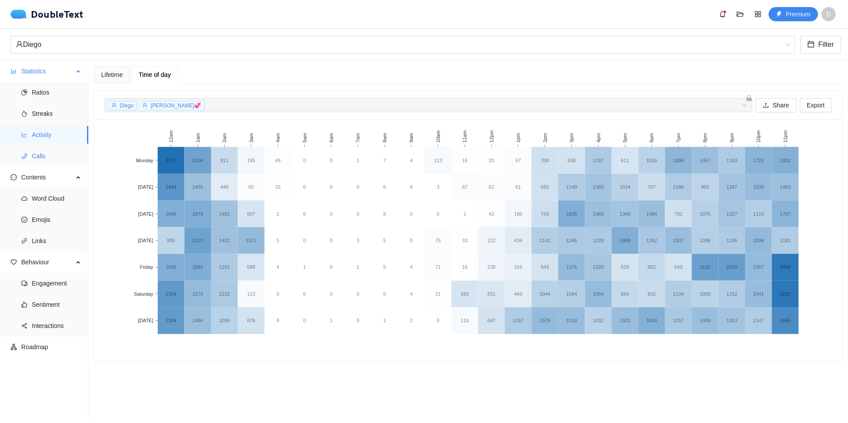
click at [46, 155] on span "Calls" at bounding box center [56, 156] width 49 height 18
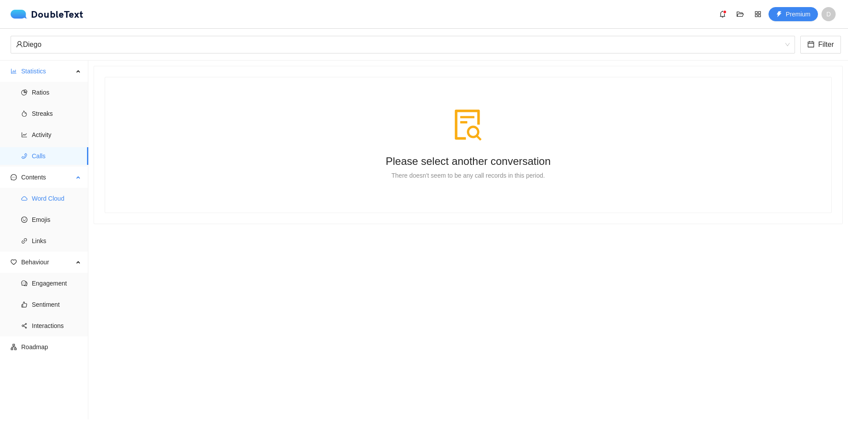
click at [52, 193] on span "Word Cloud" at bounding box center [56, 198] width 49 height 18
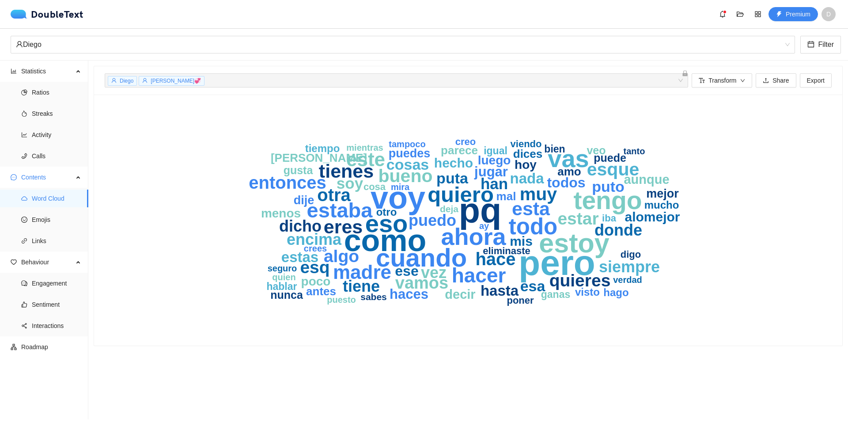
click at [691, 88] on div "[PERSON_NAME]💞 + 0 ... Transform Share Export" at bounding box center [468, 80] width 727 height 28
click at [38, 226] on span "Emojis" at bounding box center [56, 220] width 49 height 18
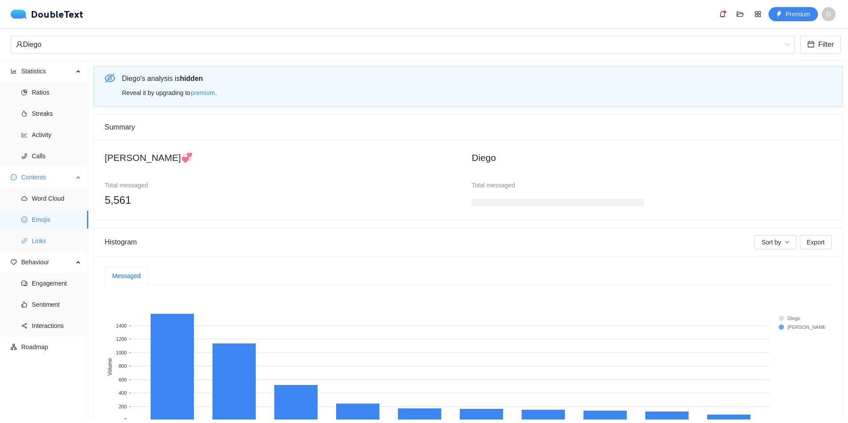
click at [51, 235] on span "Links" at bounding box center [56, 241] width 49 height 18
click at [52, 235] on span "Links" at bounding box center [56, 241] width 49 height 18
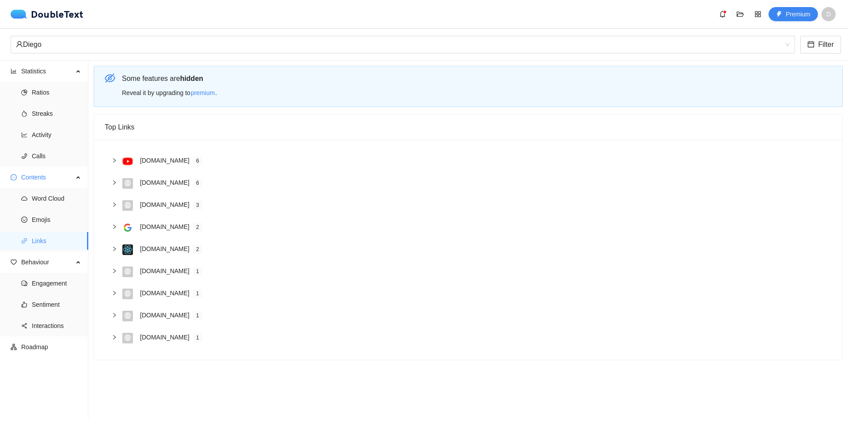
click at [115, 162] on icon "right" at bounding box center [114, 160] width 5 height 5
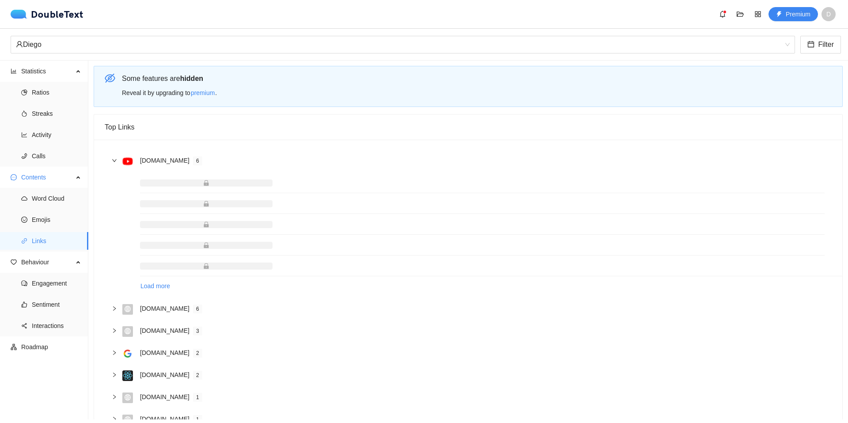
click at [115, 162] on icon "right" at bounding box center [114, 160] width 5 height 5
